Goal: Task Accomplishment & Management: Use online tool/utility

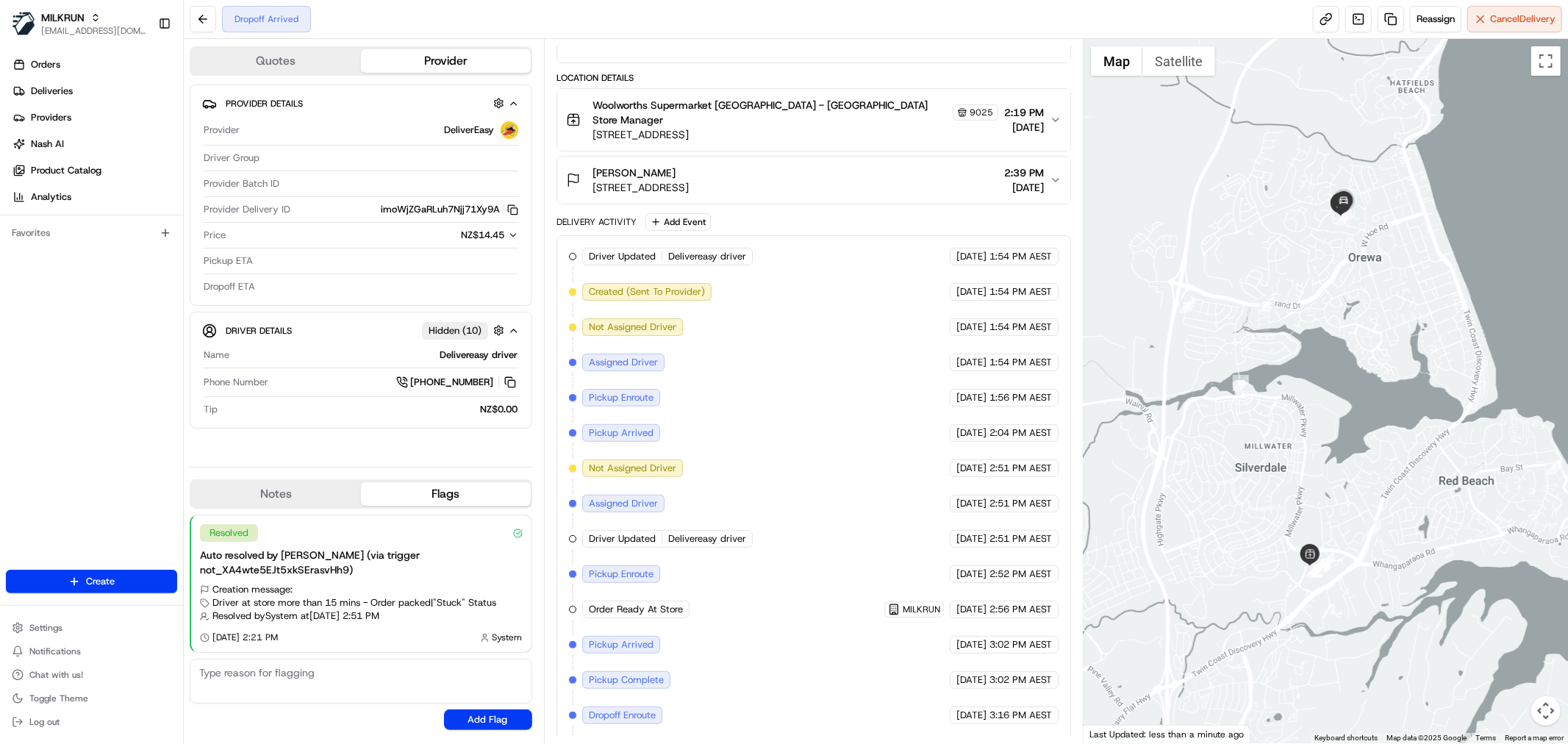
scroll to position [256, 0]
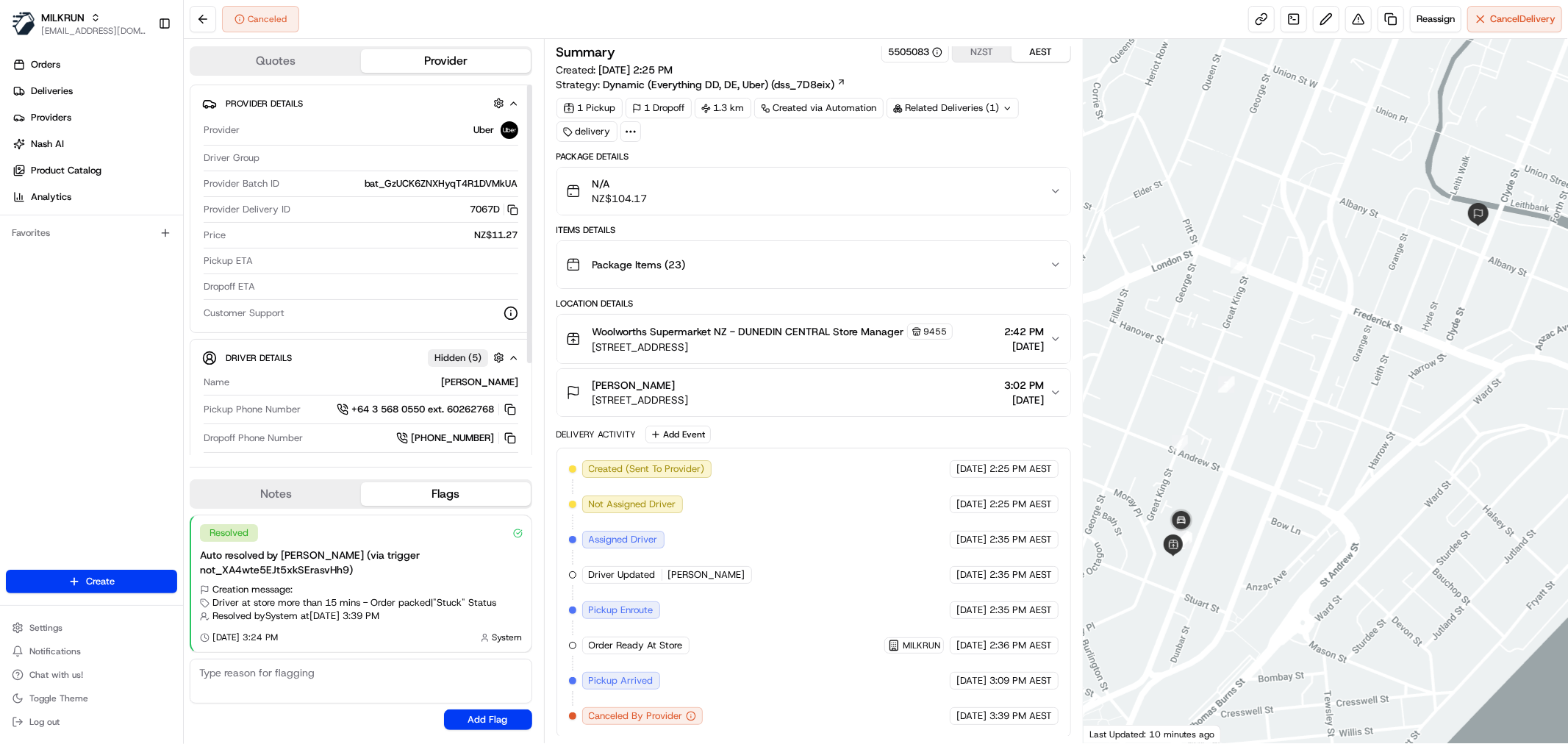
scroll to position [9, 0]
click at [1412, 12] on button "Reassign" at bounding box center [1435, 19] width 51 height 27
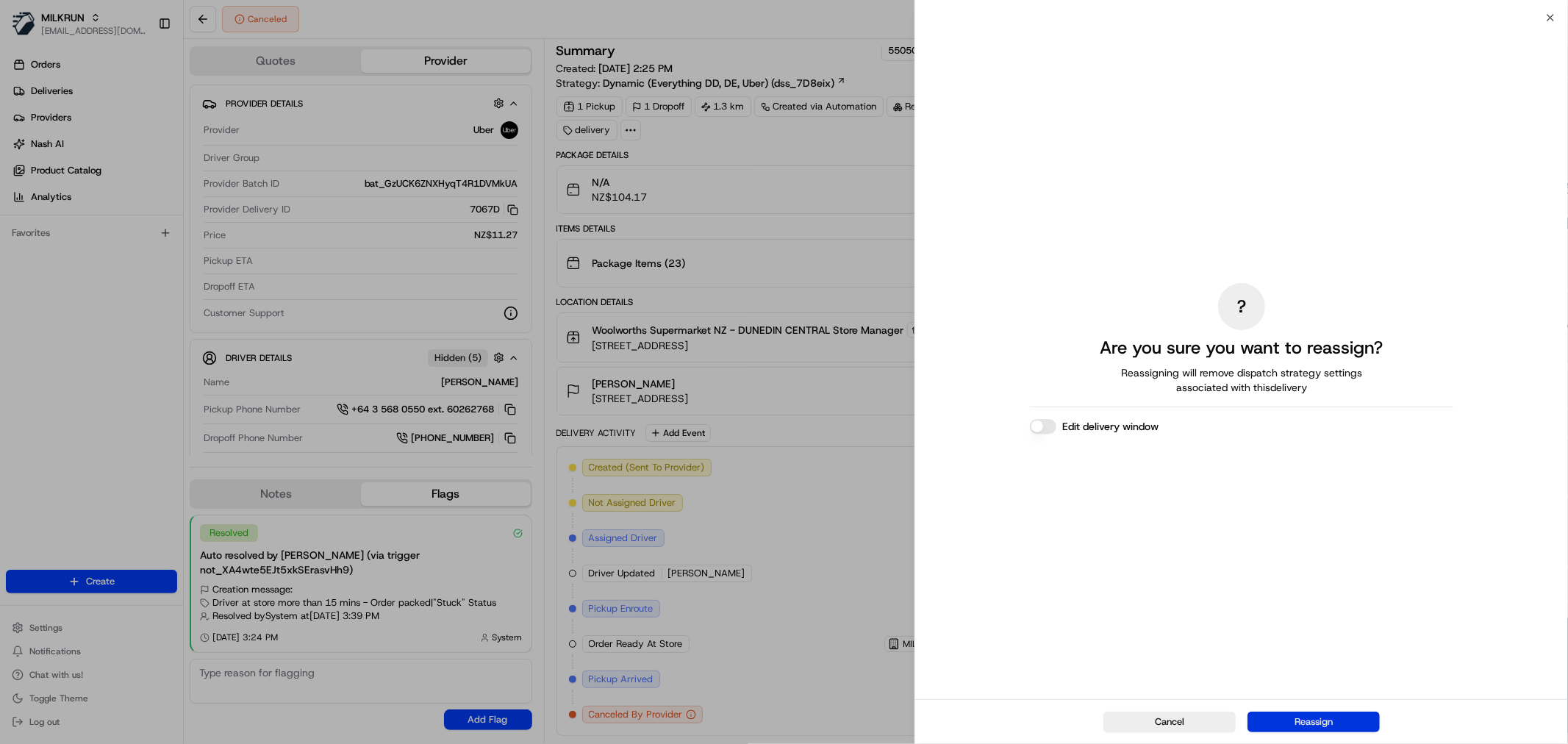
click at [1311, 714] on button "Reassign" at bounding box center [1313, 722] width 132 height 21
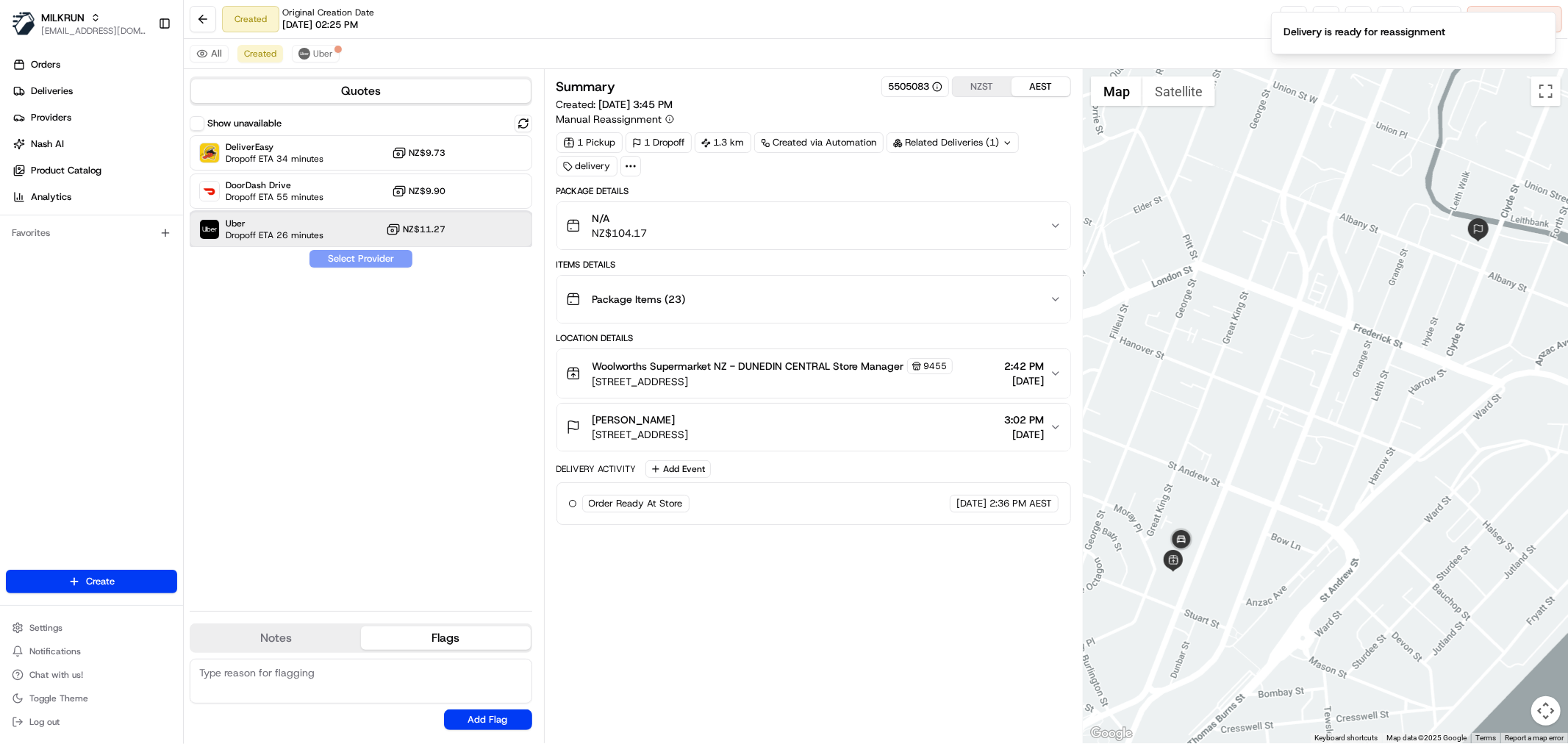
click at [340, 231] on div "Uber Dropoff ETA 26 minutes NZ$11.27" at bounding box center [361, 229] width 343 height 35
click at [362, 262] on button "Assign Provider" at bounding box center [361, 259] width 105 height 18
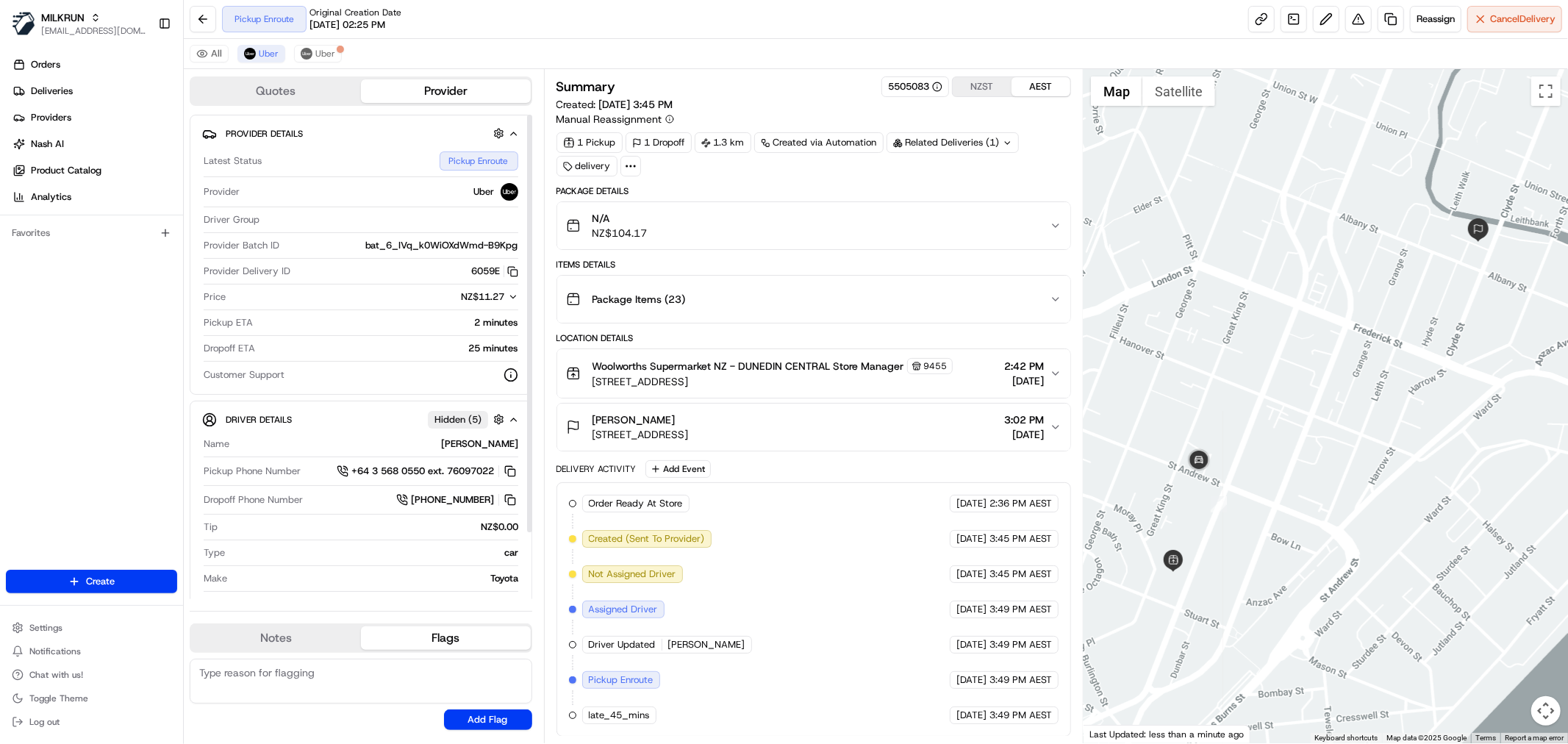
scroll to position [2, 0]
click at [122, 81] on link "Deliveries" at bounding box center [95, 91] width 177 height 24
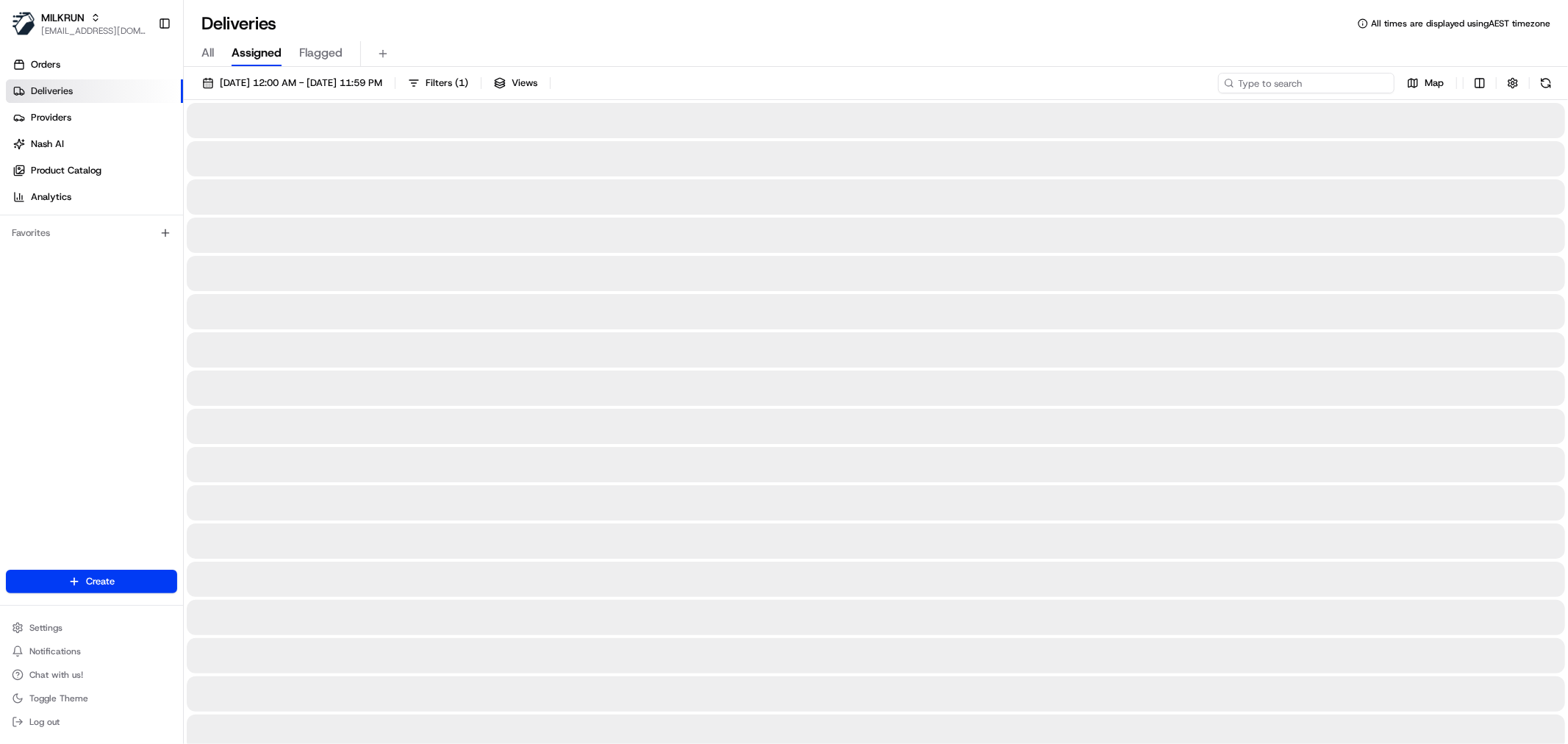
click at [1349, 84] on input at bounding box center [1306, 82] width 176 height 21
paste input "Annette Schulz"
type input "Annette Schulz"
